Goal: Task Accomplishment & Management: Use online tool/utility

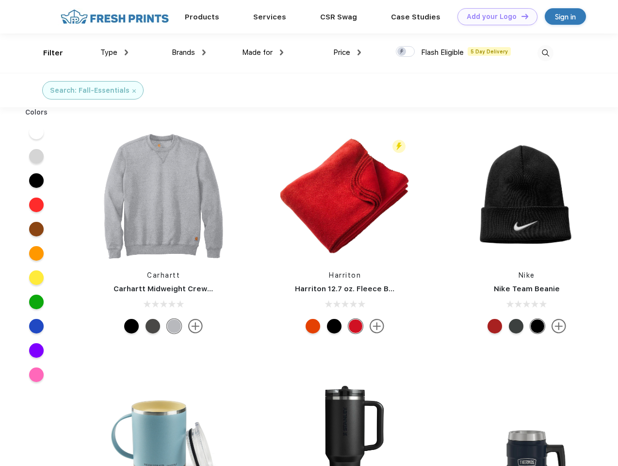
click at [494, 16] on link "Add your Logo Design Tool" at bounding box center [498, 16] width 80 height 17
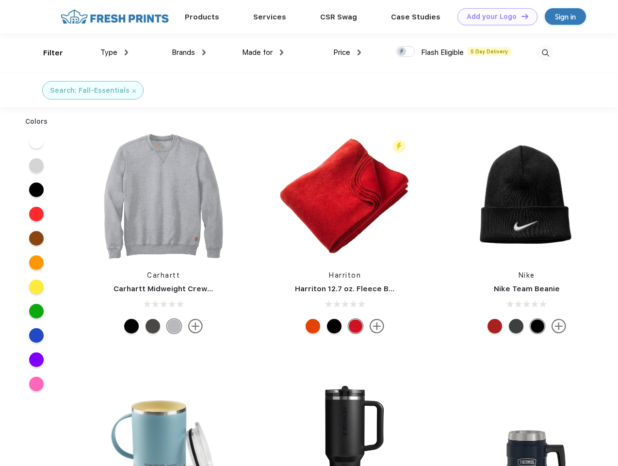
click at [0, 0] on div "Design Tool" at bounding box center [0, 0] width 0 height 0
click at [521, 16] on link "Add your Logo Design Tool" at bounding box center [498, 16] width 80 height 17
click at [47, 53] on div "Filter" at bounding box center [53, 53] width 20 height 11
click at [115, 52] on span "Type" at bounding box center [108, 52] width 17 height 9
click at [189, 52] on span "Brands" at bounding box center [183, 52] width 23 height 9
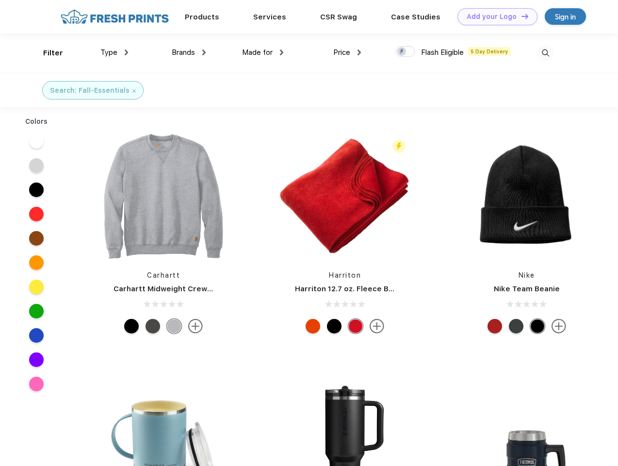
click at [263, 52] on span "Made for" at bounding box center [257, 52] width 31 height 9
click at [347, 52] on span "Price" at bounding box center [341, 52] width 17 height 9
click at [406, 52] on div at bounding box center [405, 51] width 19 height 11
click at [402, 52] on input "checkbox" at bounding box center [399, 49] width 6 height 6
click at [545, 53] on img at bounding box center [546, 53] width 16 height 16
